Goal: Communication & Community: Connect with others

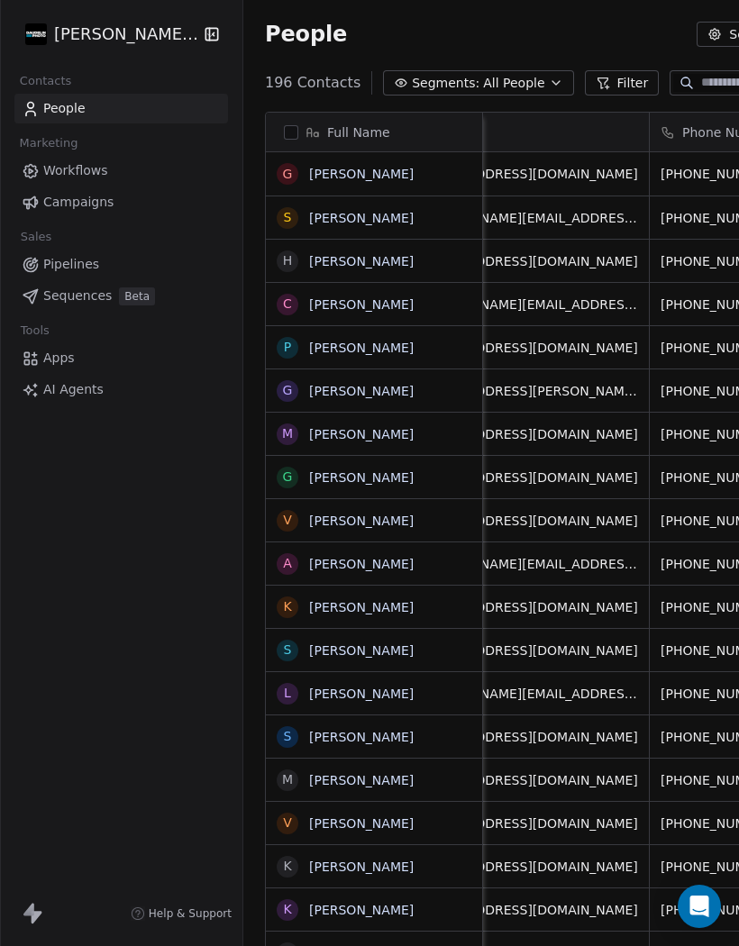
click at [347, 168] on link "[PERSON_NAME]" at bounding box center [361, 174] width 104 height 14
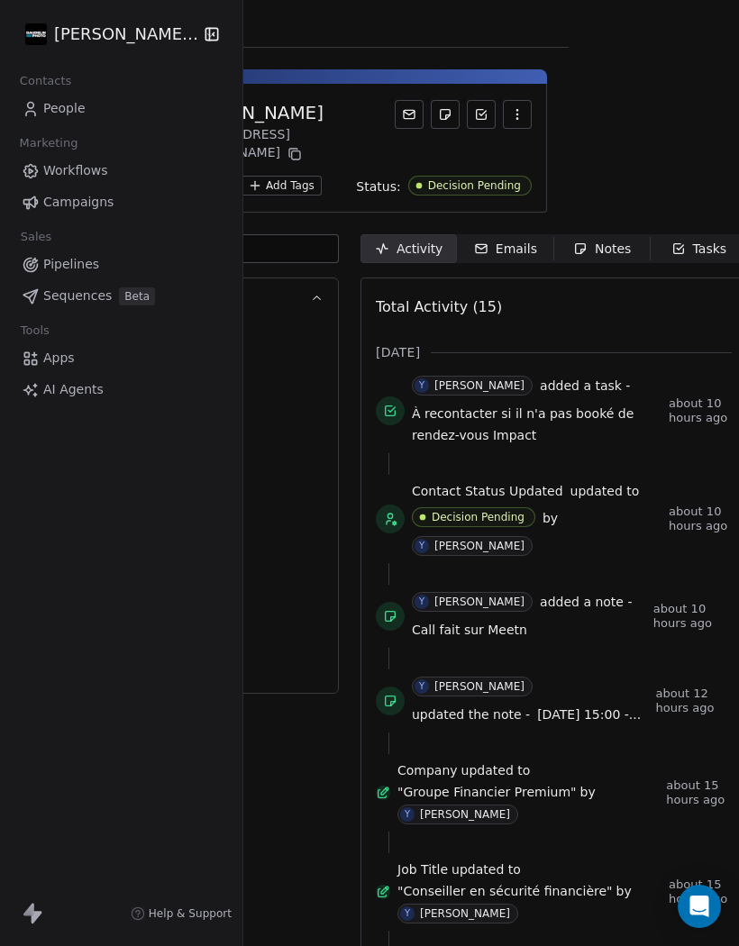
scroll to position [0, 168]
click at [513, 245] on div "Emails" at bounding box center [507, 249] width 63 height 19
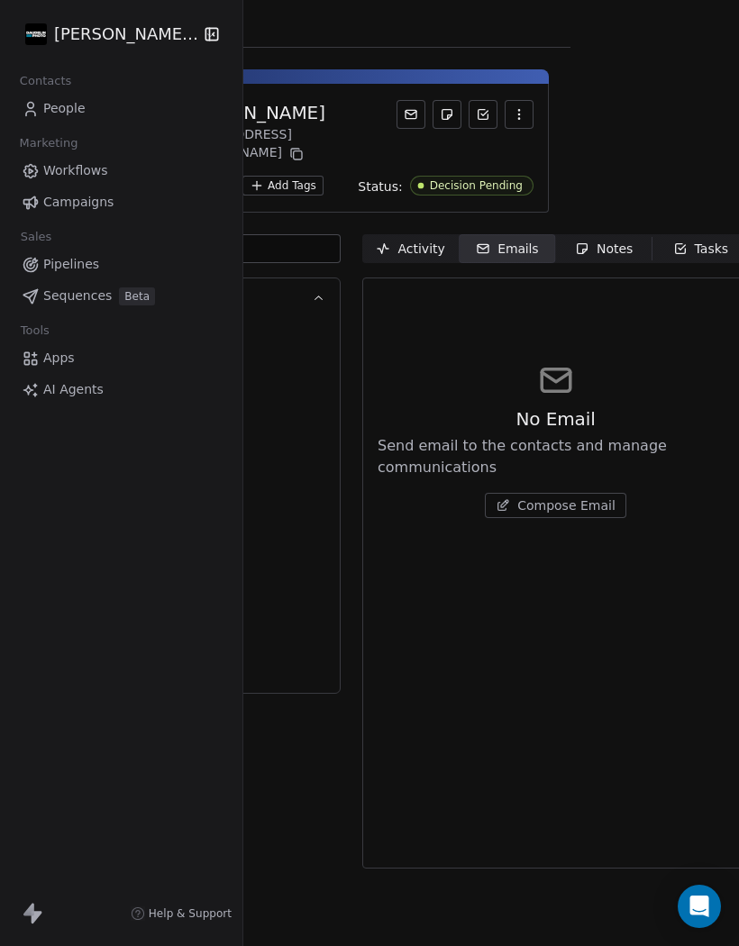
click at [559, 508] on span "Compose Email" at bounding box center [566, 505] width 98 height 18
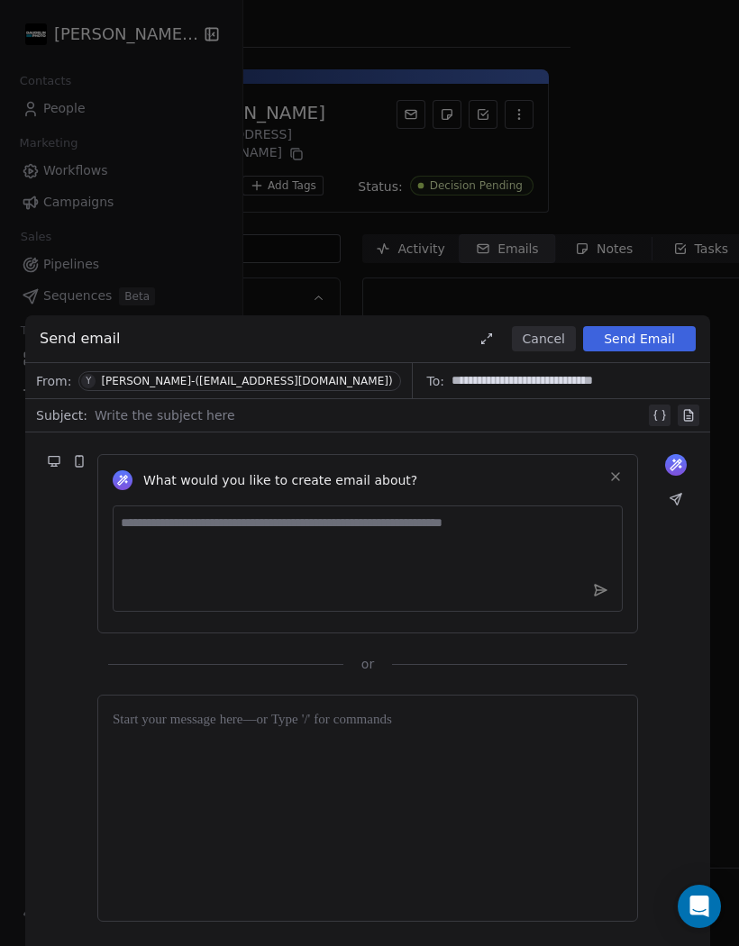
click at [126, 422] on div at bounding box center [370, 415] width 550 height 22
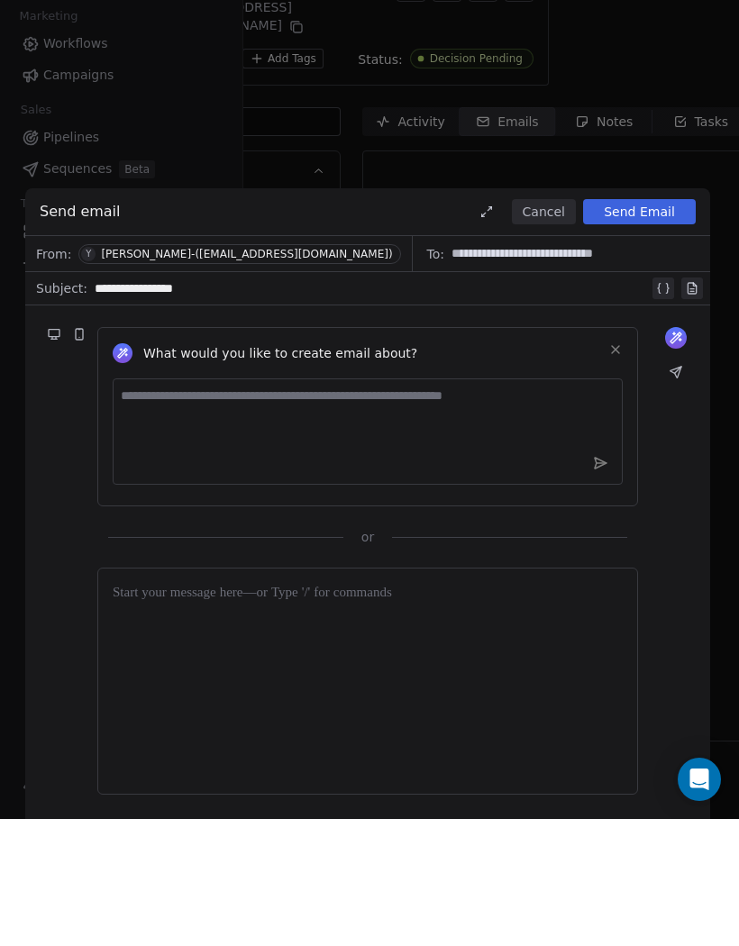
click at [409, 710] on div at bounding box center [368, 808] width 510 height 196
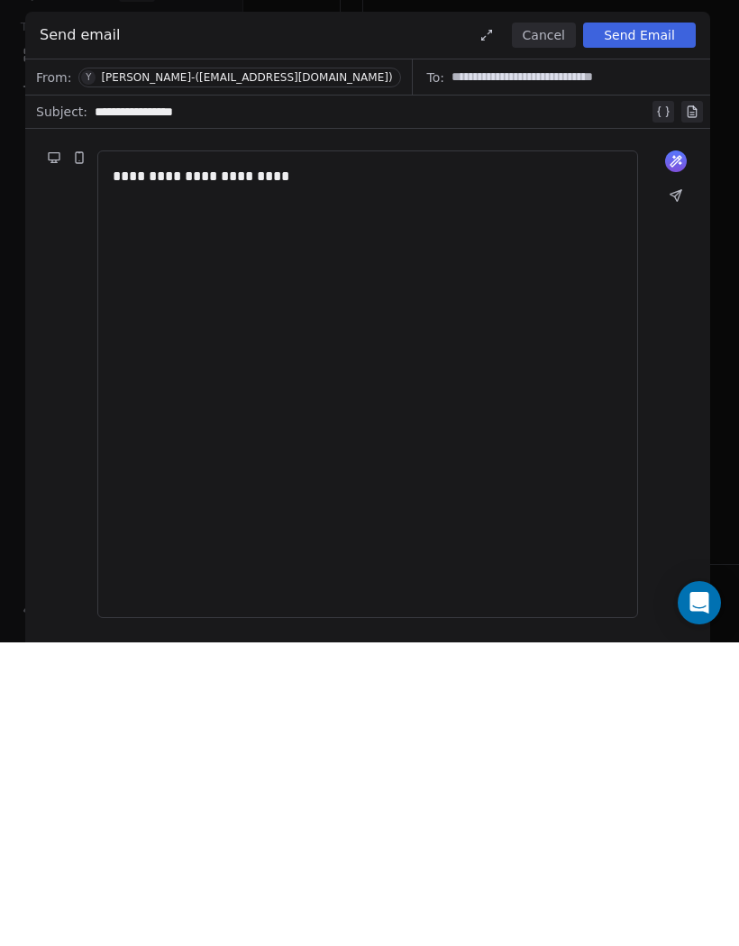
click at [670, 486] on button at bounding box center [675, 498] width 25 height 25
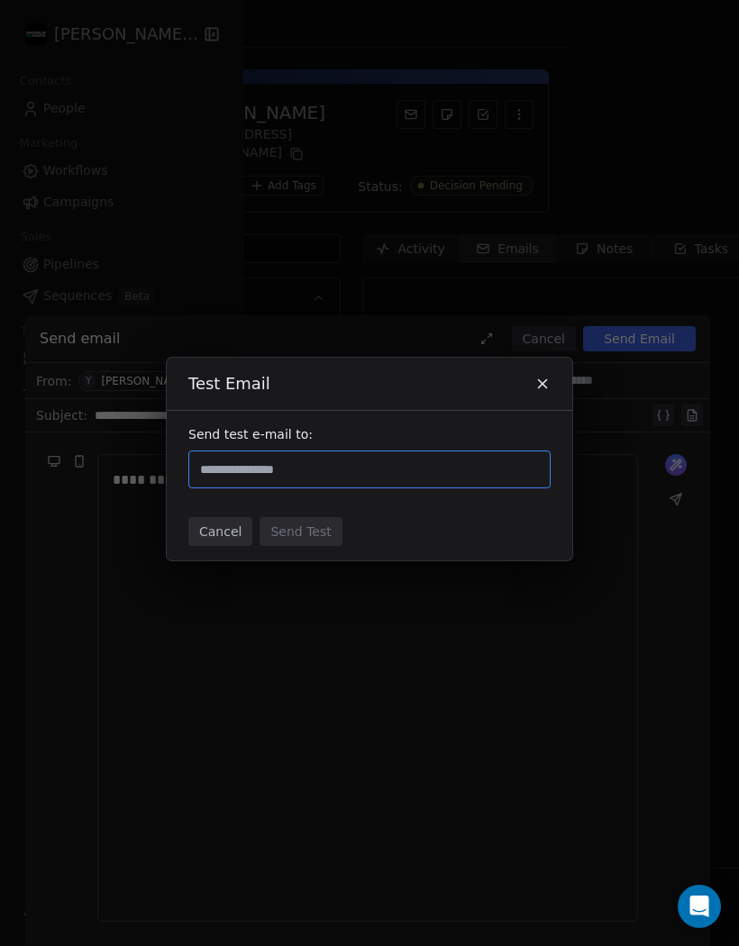
click at [388, 468] on input "text" at bounding box center [369, 470] width 346 height 22
type input "**********"
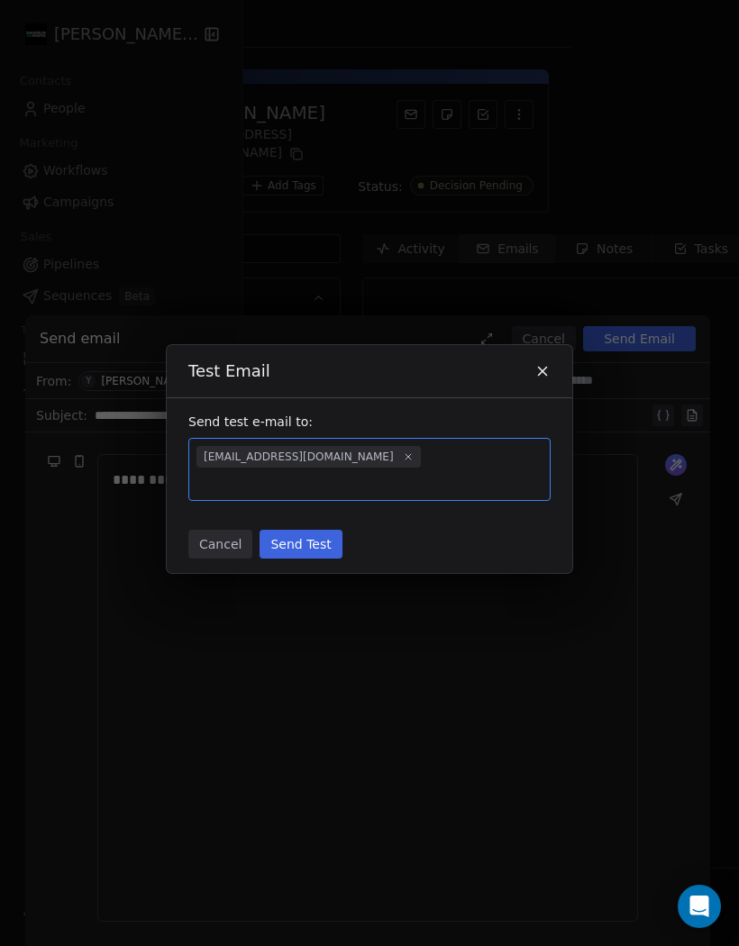
click at [309, 530] on button "Send Test" at bounding box center [300, 544] width 82 height 29
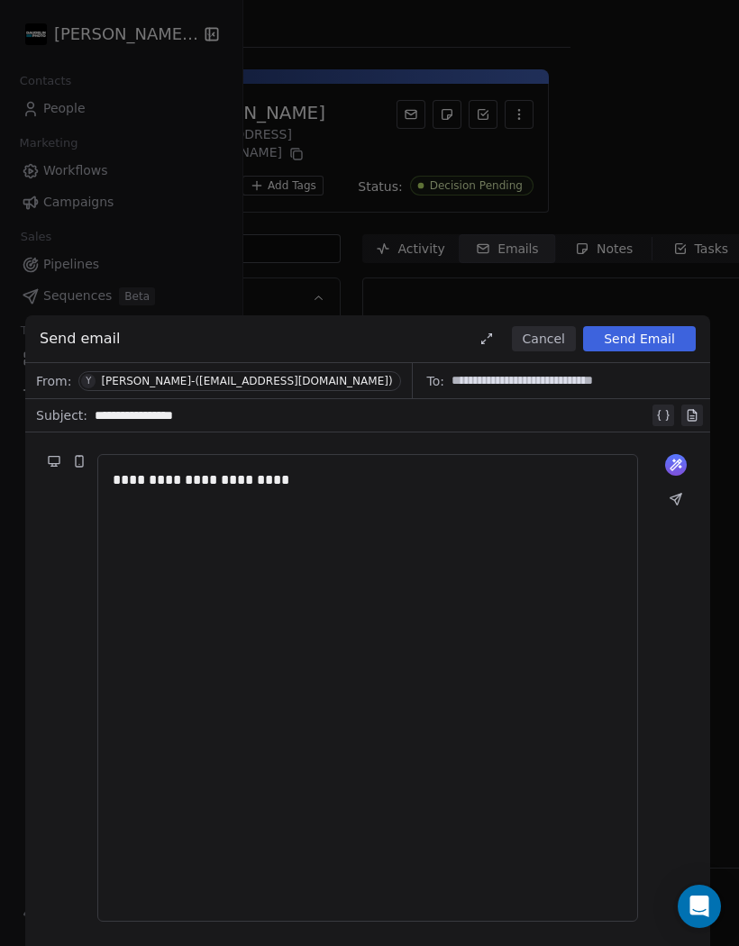
click at [546, 338] on button "Cancel" at bounding box center [544, 338] width 64 height 25
